Goal: Information Seeking & Learning: Learn about a topic

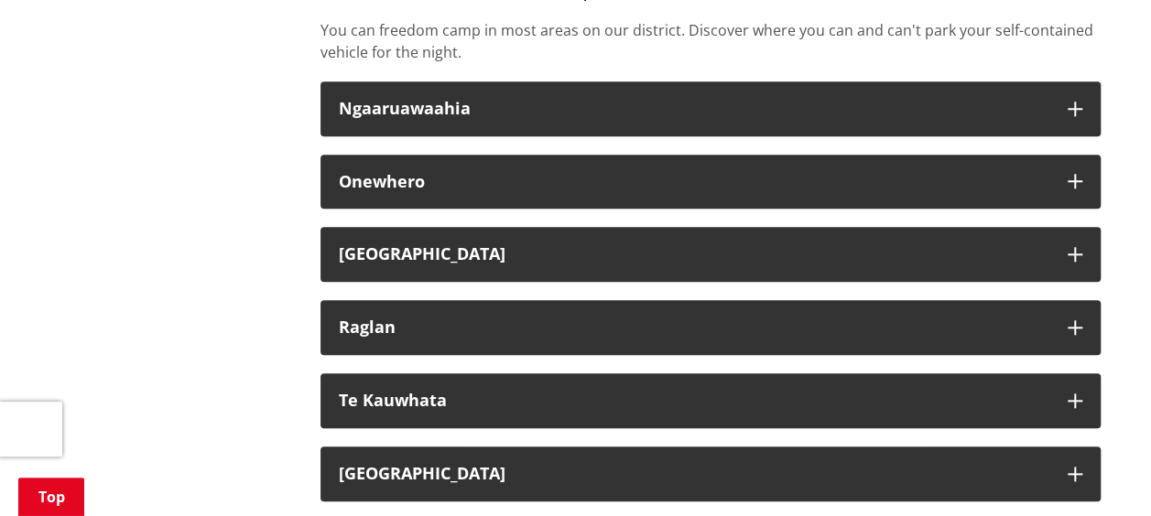
scroll to position [641, 0]
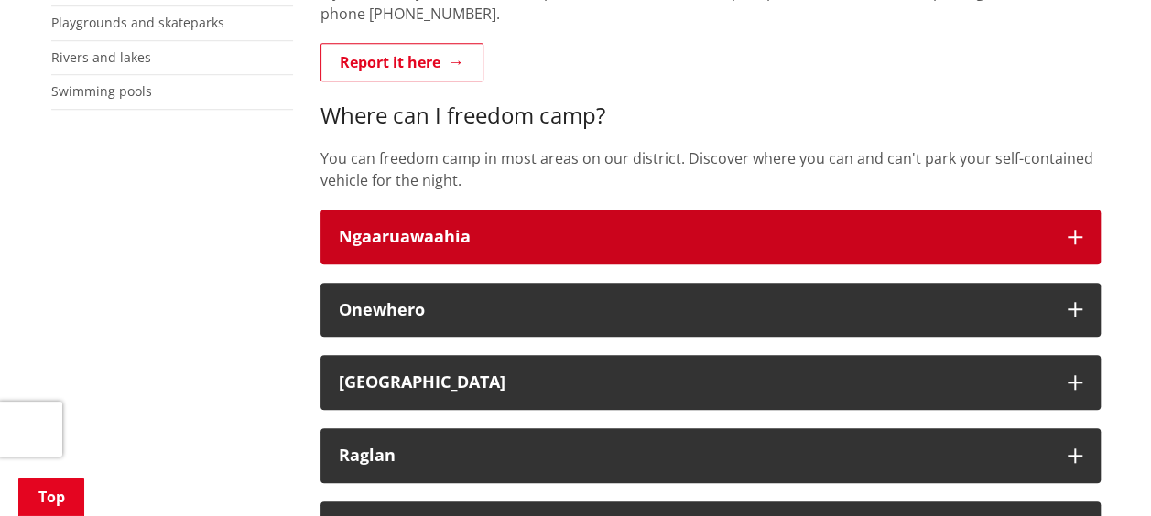
click at [769, 232] on div "Ngaaruawaahia" at bounding box center [694, 237] width 710 height 18
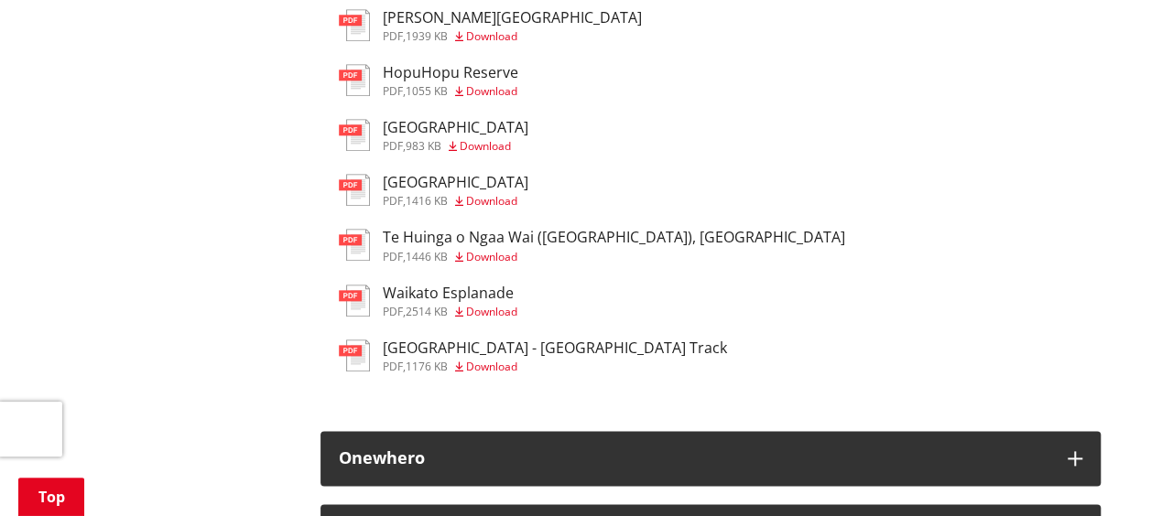
scroll to position [915, 0]
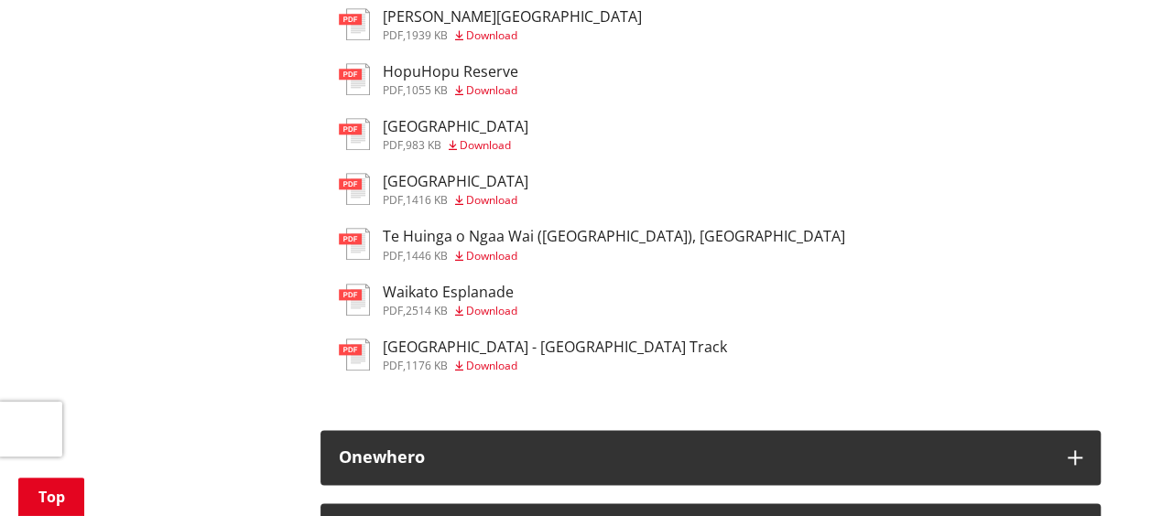
click at [510, 308] on span "Download" at bounding box center [491, 311] width 51 height 16
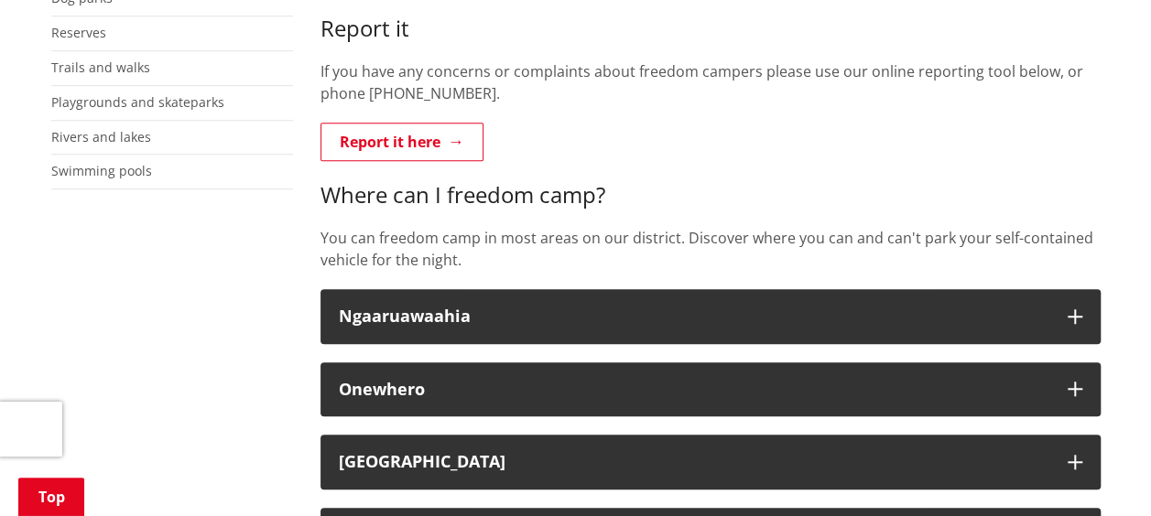
scroll to position [549, 0]
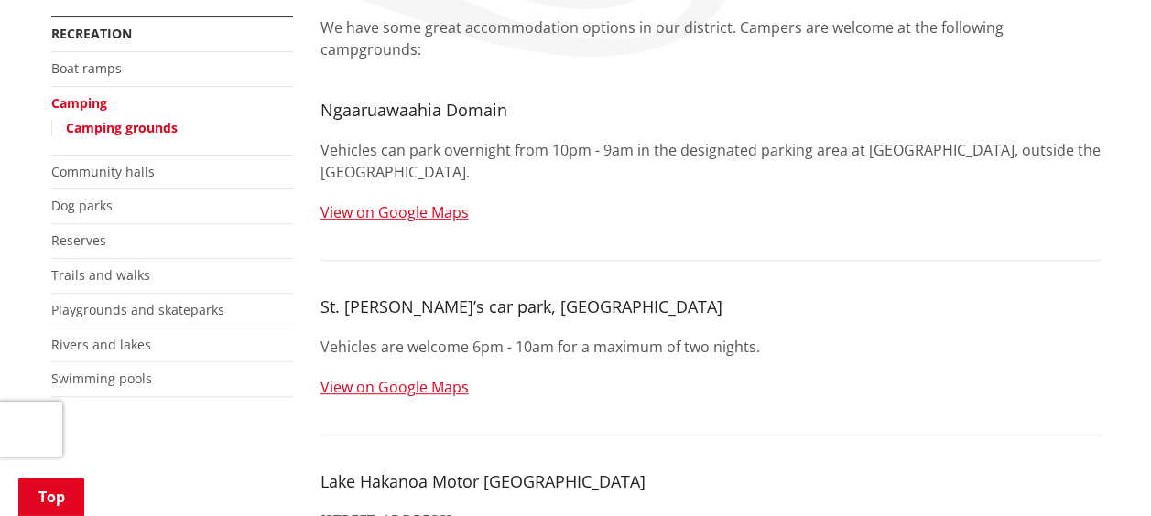
scroll to position [366, 0]
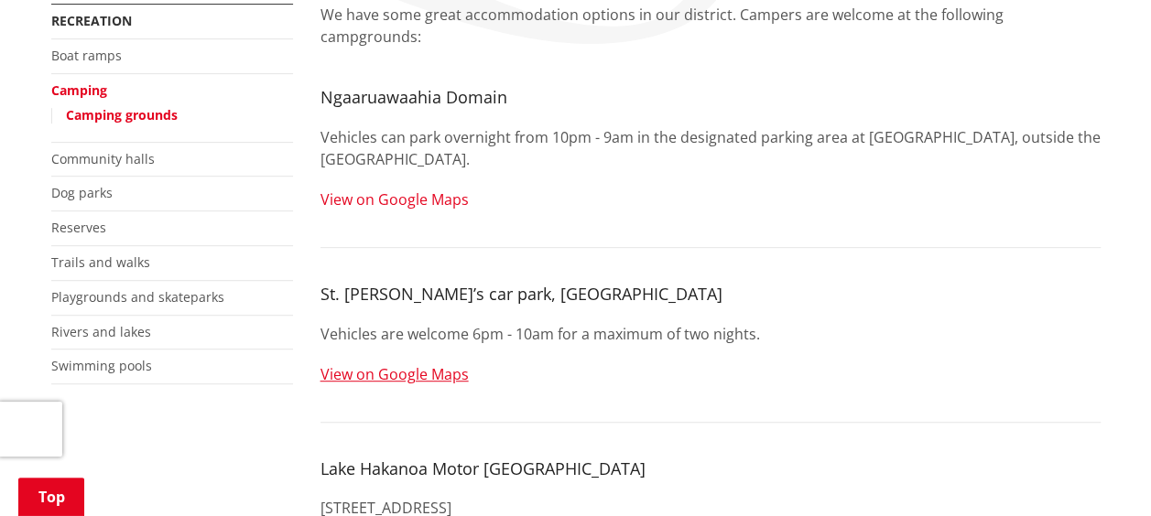
click at [419, 189] on link "View on Google Maps" at bounding box center [394, 199] width 148 height 20
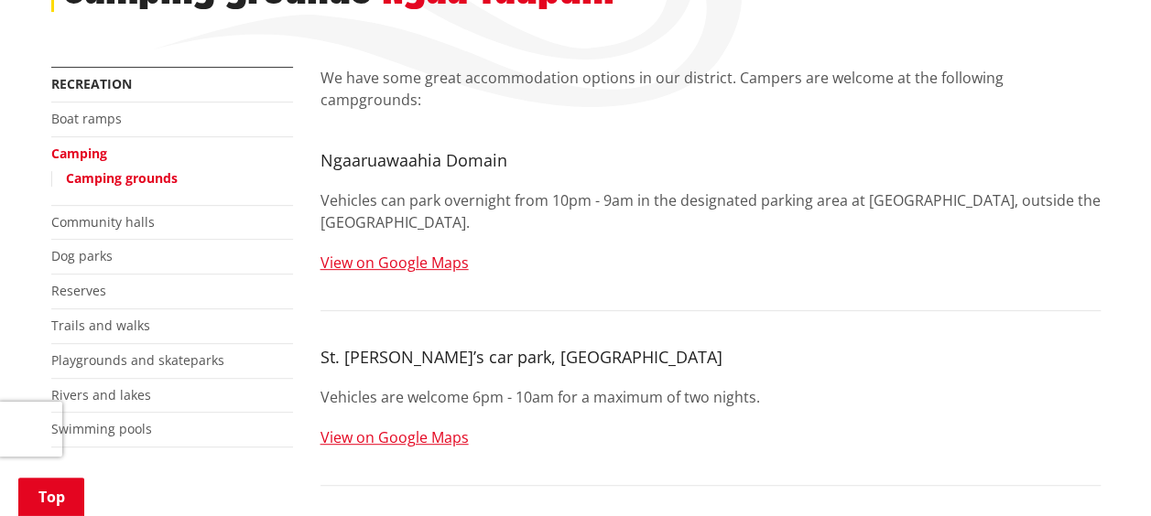
scroll to position [275, 0]
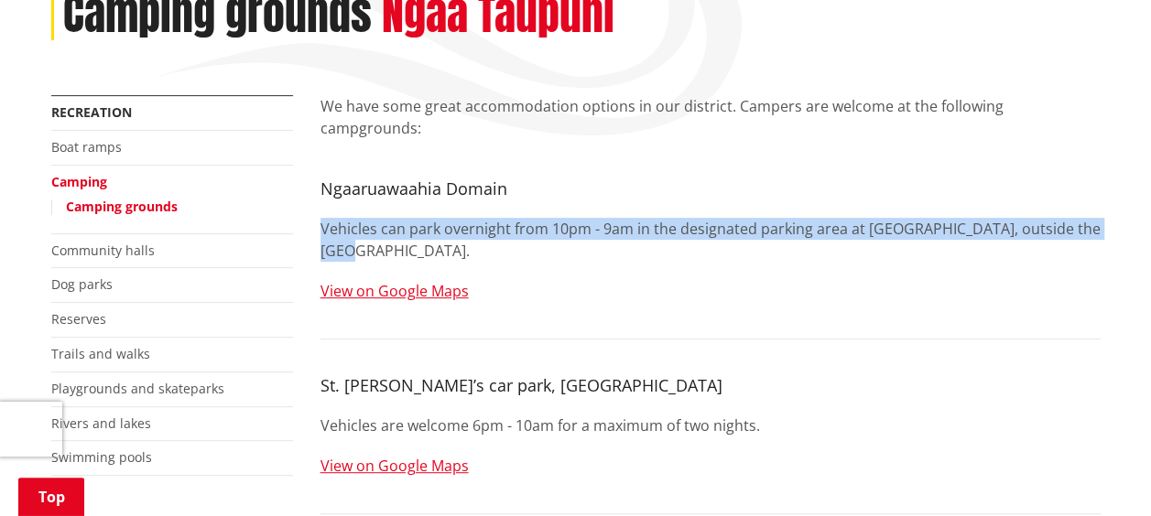
drag, startPoint x: 421, startPoint y: 222, endPoint x: 317, endPoint y: 207, distance: 105.4
copy p "Vehicles can park overnight from 10pm - 9am in the designated parking area at T…"
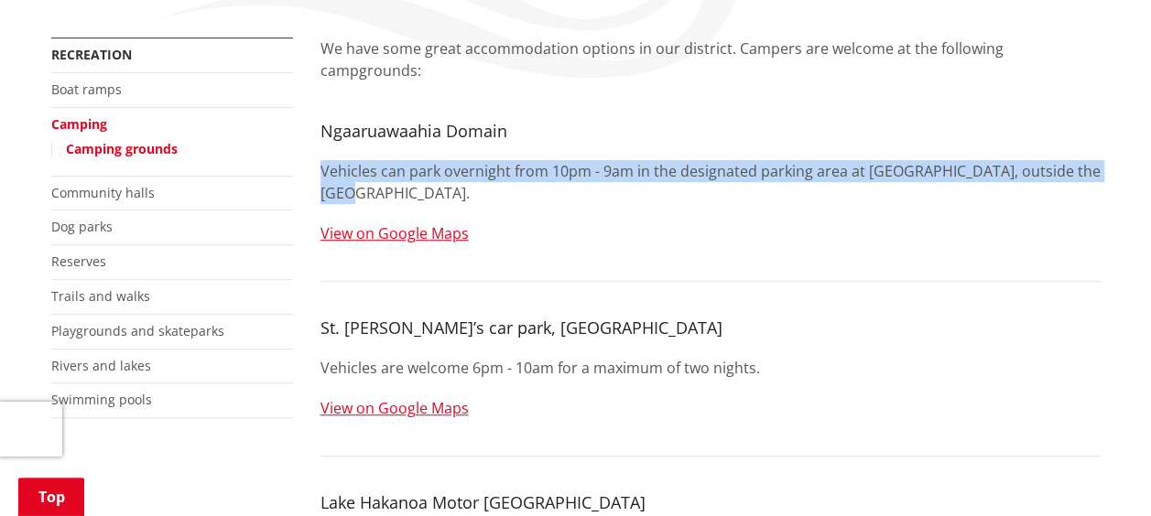
scroll to position [366, 0]
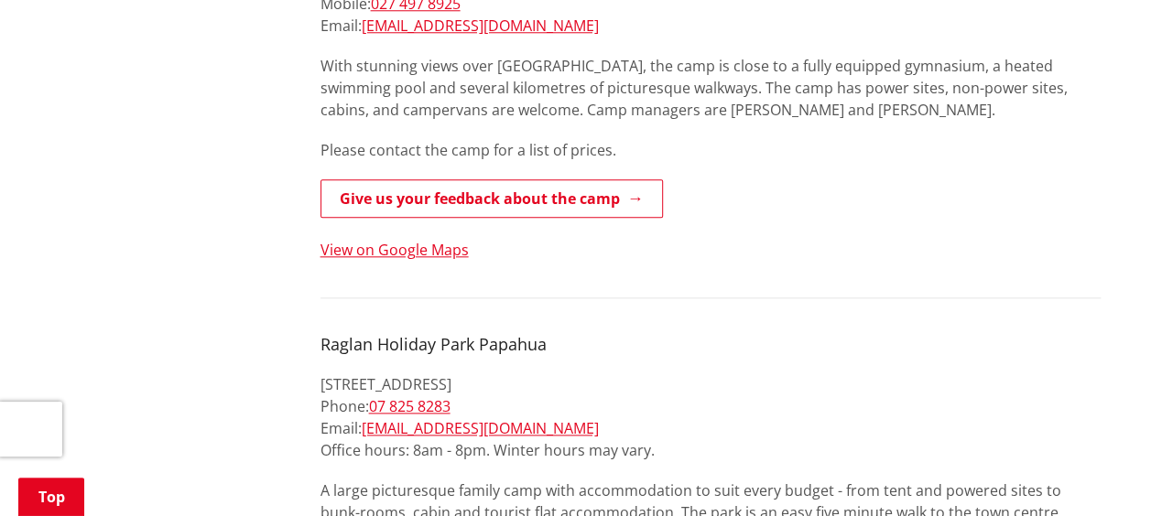
scroll to position [915, 0]
